Goal: Register for event/course

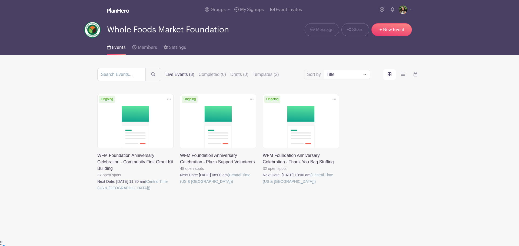
click at [97, 191] on link at bounding box center [97, 191] width 0 height 0
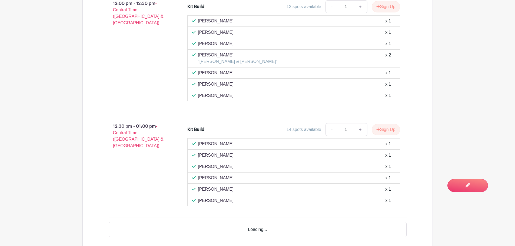
scroll to position [548, 0]
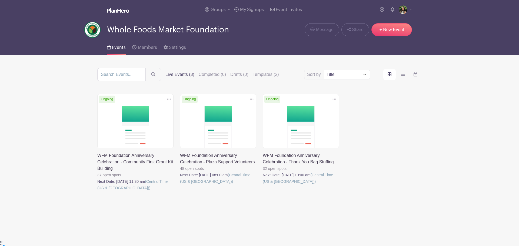
click at [263, 185] on link at bounding box center [263, 185] width 0 height 0
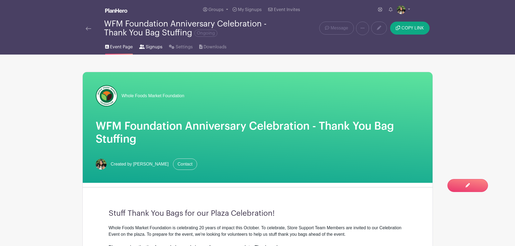
click at [157, 45] on span "Signups" at bounding box center [154, 47] width 17 height 6
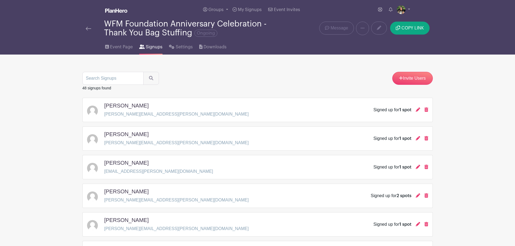
click at [86, 31] on link at bounding box center [88, 28] width 5 height 6
